Goal: Check status

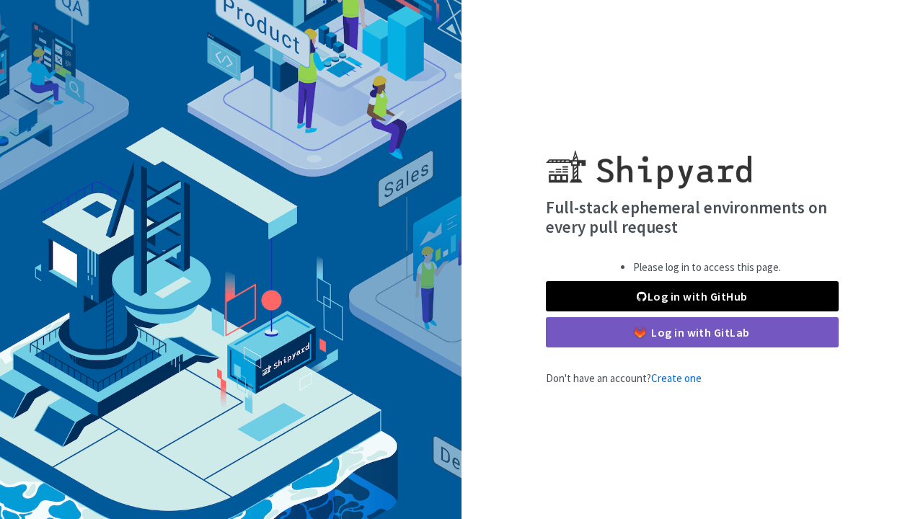
click at [642, 291] on span at bounding box center [642, 297] width 10 height 12
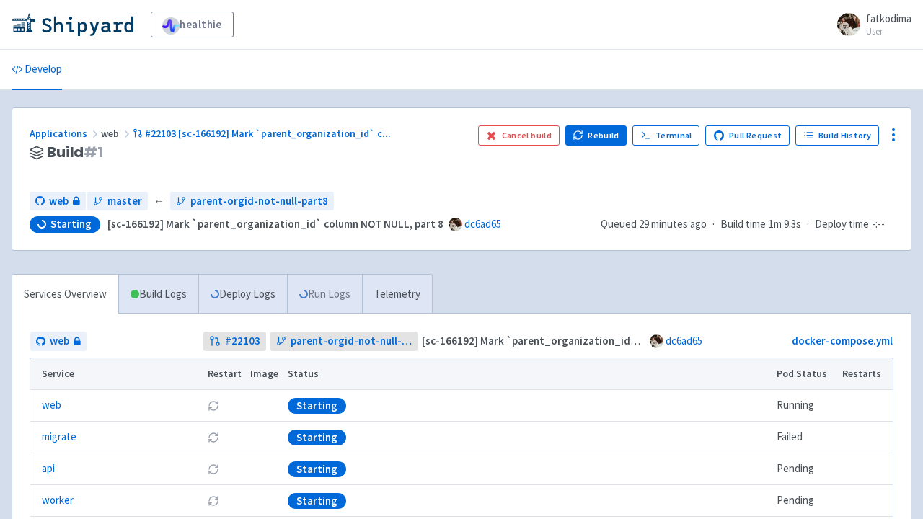
click at [309, 293] on icon at bounding box center [303, 294] width 10 height 10
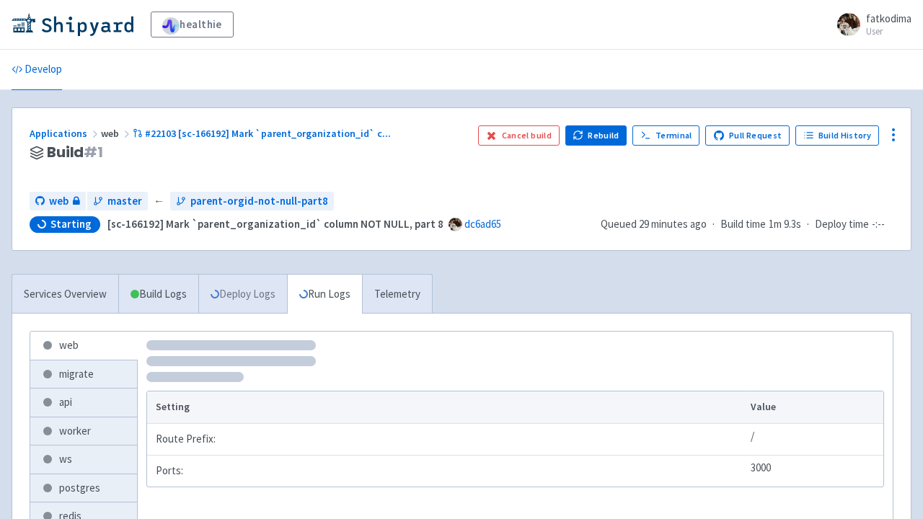
click at [252, 291] on link "Deploy Logs" at bounding box center [242, 295] width 89 height 40
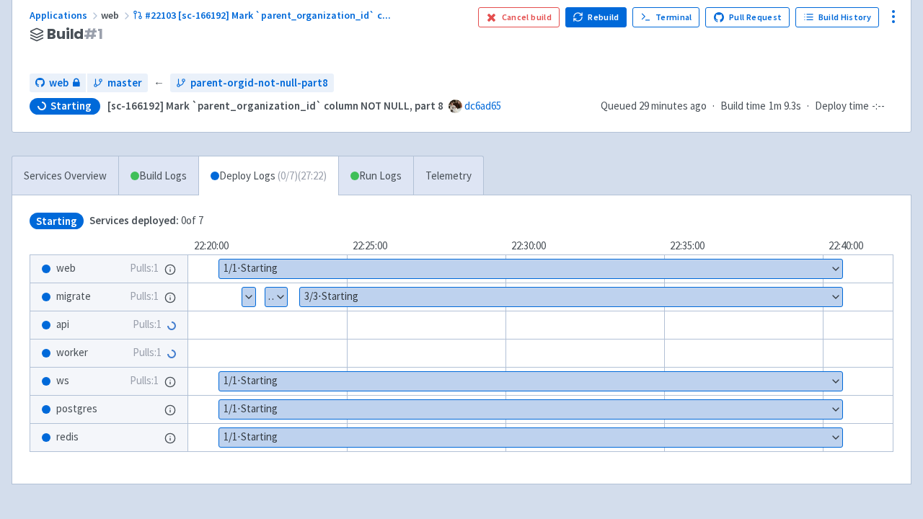
scroll to position [122, 0]
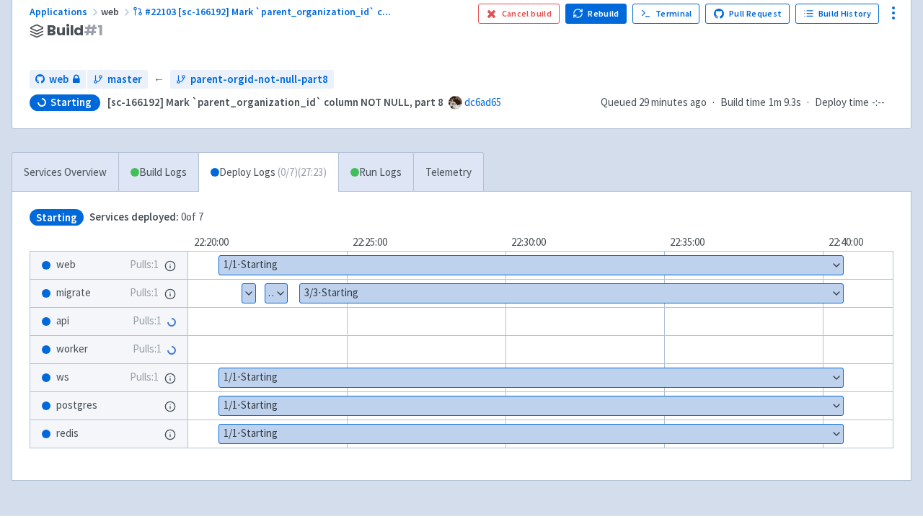
click at [361, 293] on button "Show details" at bounding box center [571, 293] width 543 height 19
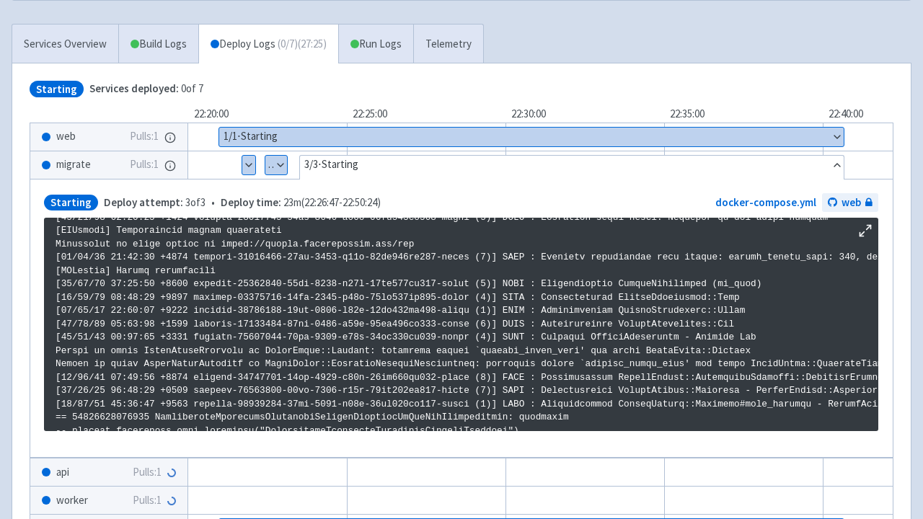
scroll to position [254, 0]
